Goal: Find specific page/section: Find specific page/section

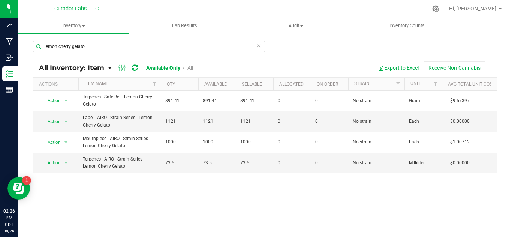
click at [91, 47] on input "lemon cherry gelato" at bounding box center [149, 46] width 232 height 11
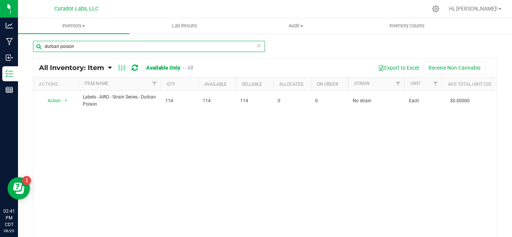
click at [73, 47] on input "durban poison" at bounding box center [149, 46] width 232 height 11
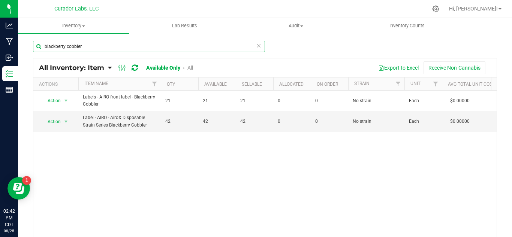
type input "blackberry cobbler"
